Goal: Information Seeking & Learning: Learn about a topic

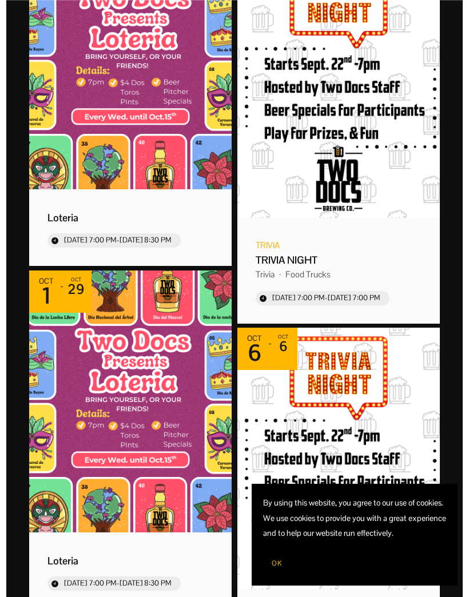
scroll to position [588, 0]
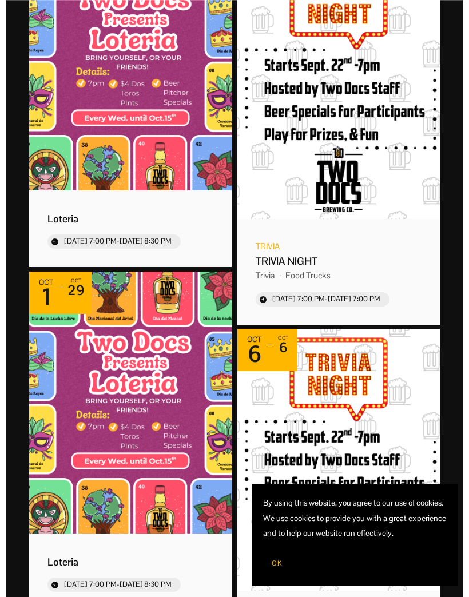
click at [280, 252] on div "Trivia" at bounding box center [268, 246] width 24 height 11
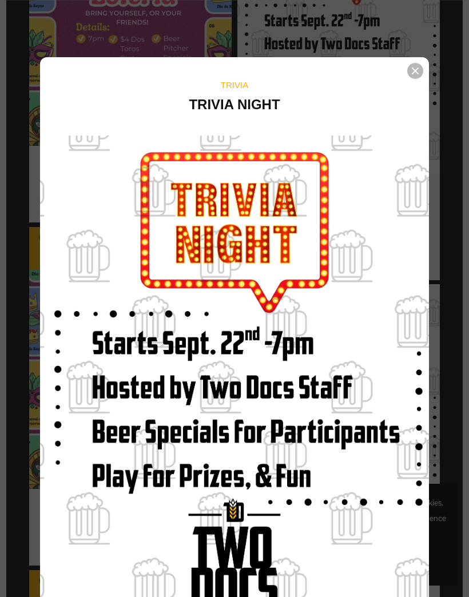
click at [276, 208] on img "Event details popup" at bounding box center [234, 387] width 389 height 503
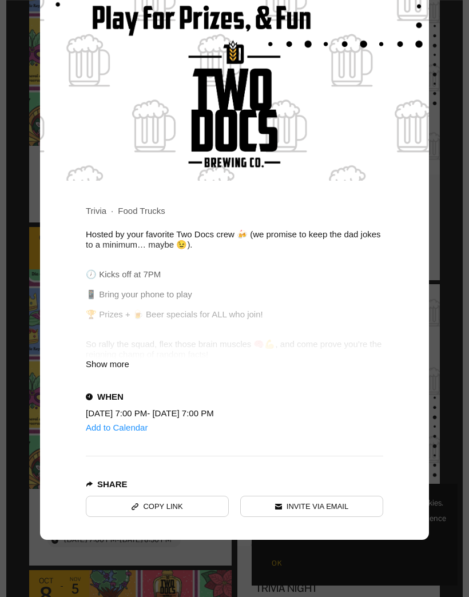
scroll to position [498, 0]
click at [119, 361] on div "Show more" at bounding box center [234, 364] width 297 height 10
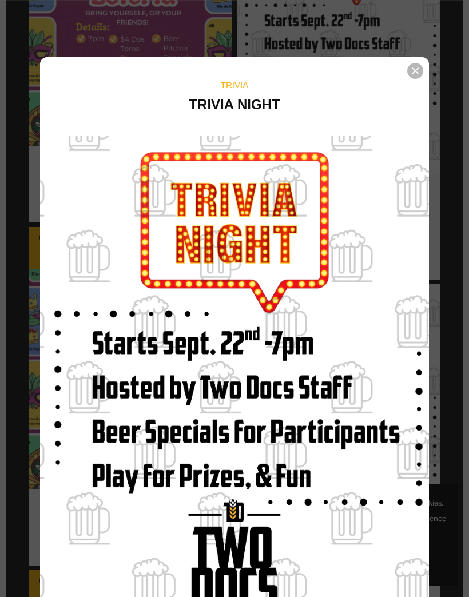
scroll to position [0, 0]
click at [421, 69] on div "Event details popup" at bounding box center [415, 71] width 16 height 16
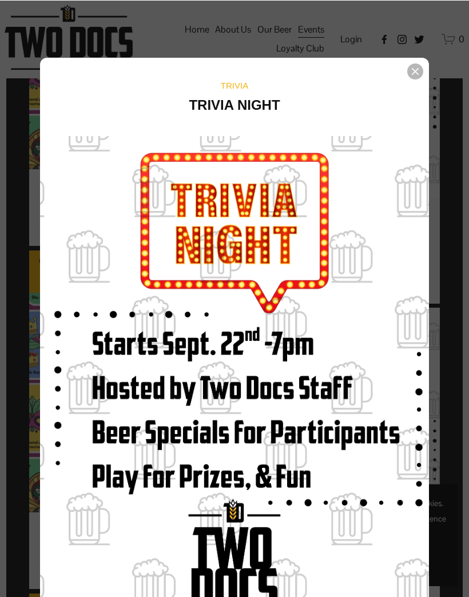
click at [418, 67] on div "Event details popup" at bounding box center [415, 71] width 16 height 16
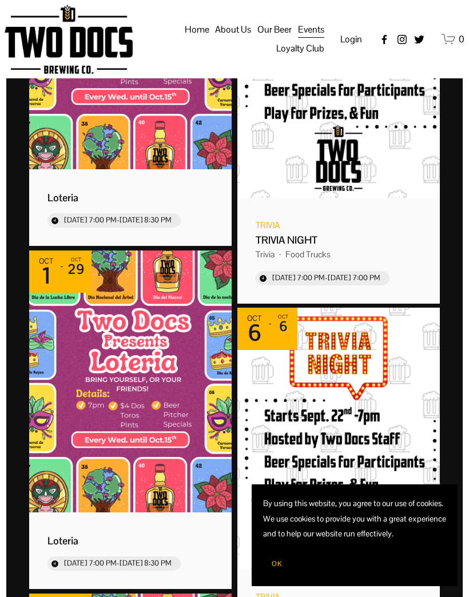
scroll to position [609, 0]
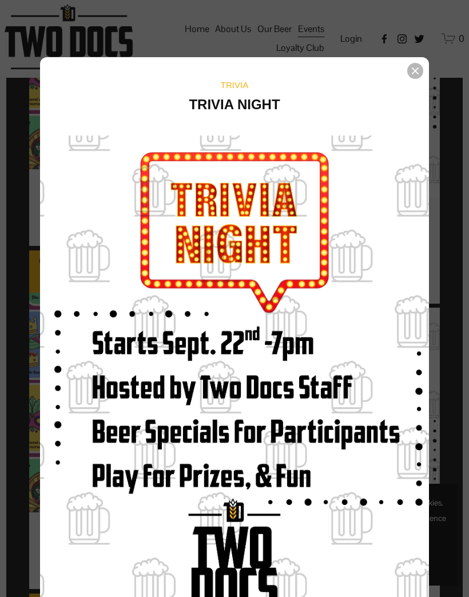
click at [421, 70] on div "Event details popup" at bounding box center [415, 71] width 16 height 16
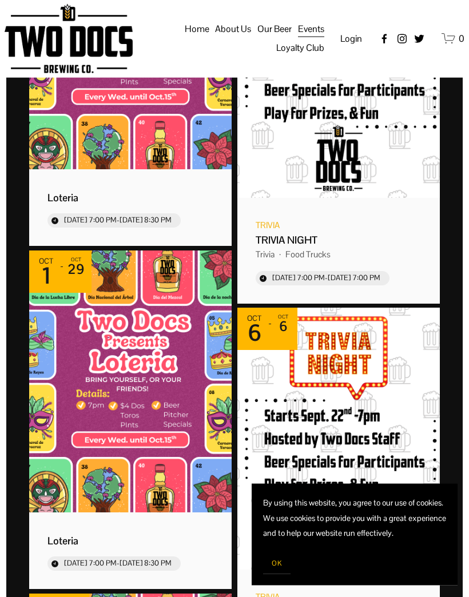
scroll to position [632, 0]
